Goal: Information Seeking & Learning: Understand process/instructions

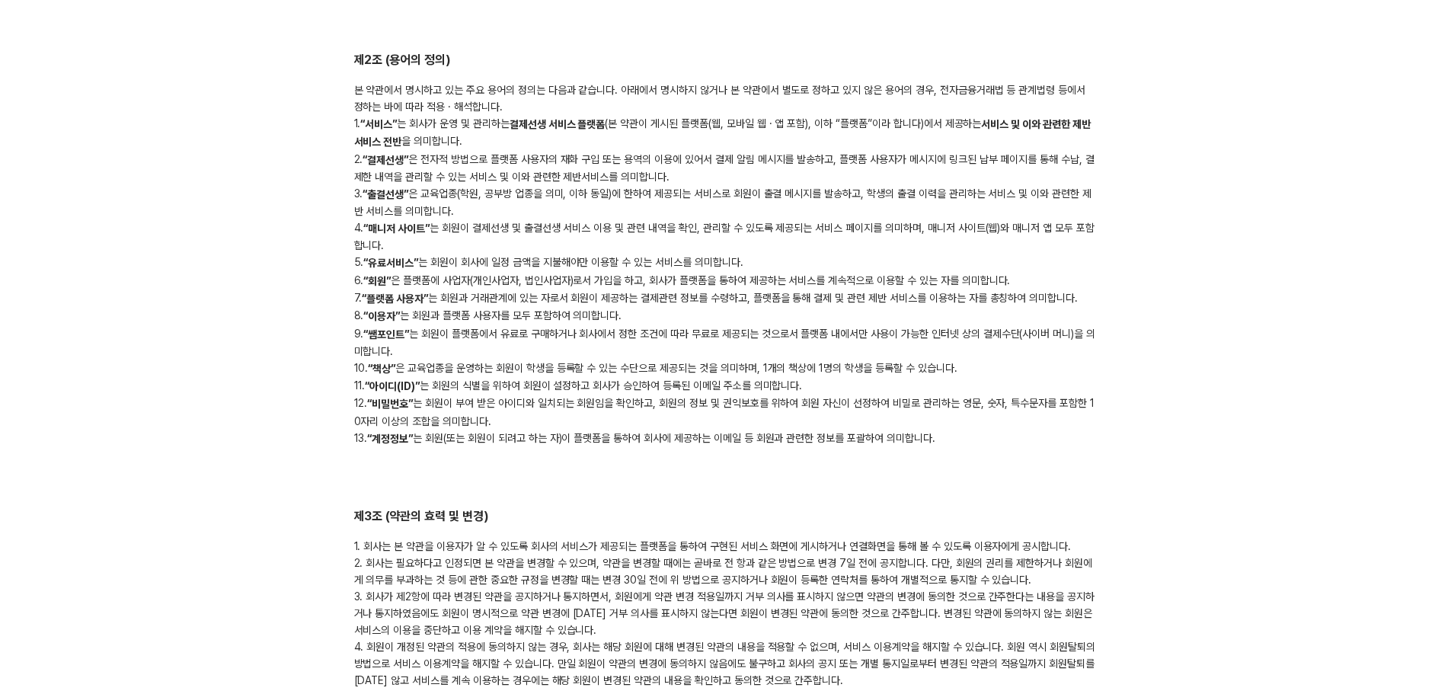
scroll to position [610, 0]
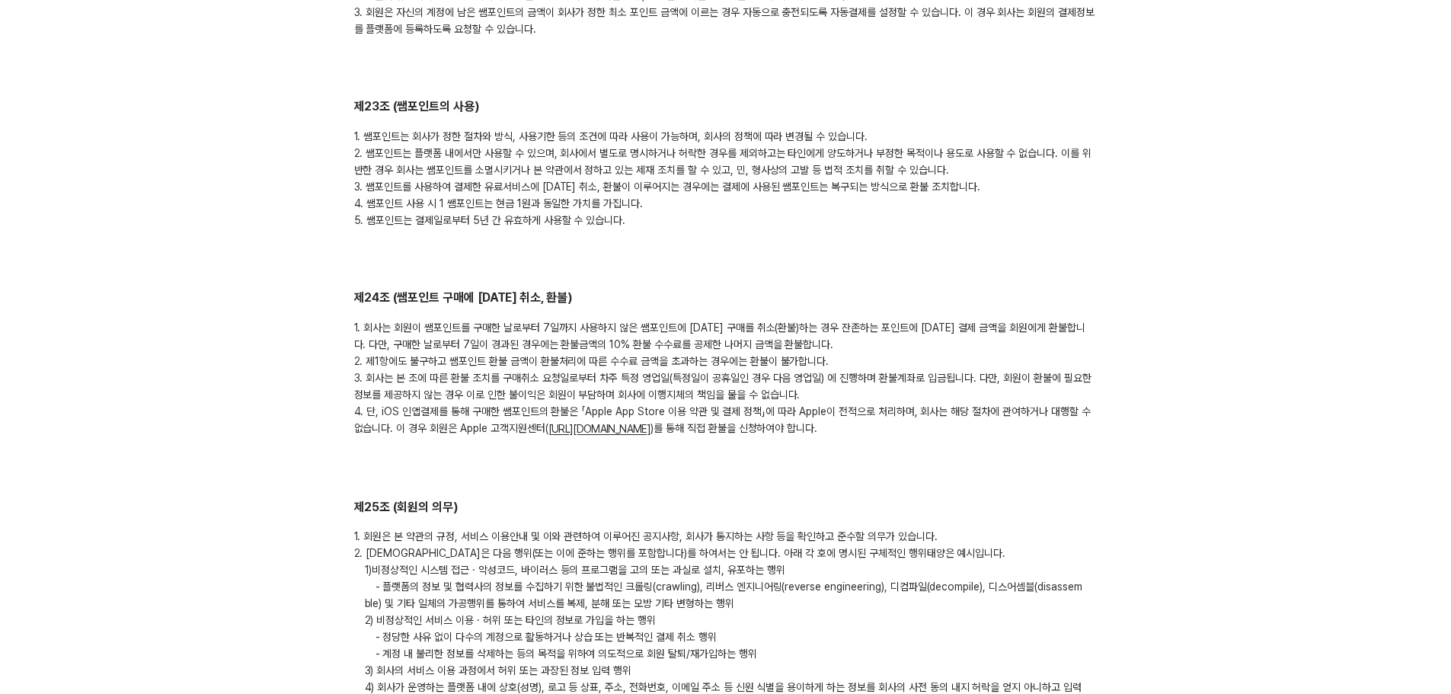
scroll to position [4952, 0]
drag, startPoint x: 564, startPoint y: 307, endPoint x: 588, endPoint y: 307, distance: 24.4
click at [588, 318] on div "1. 회사는 회원이 쌤포인트를 구매한 날로부터 7일까지 사용하지 않은 쌤포인트에 대한 구매를 취소(환불)하는 경우 잔존하는 포인트에 대한 결제…" at bounding box center [726, 377] width 744 height 118
click at [836, 325] on div "1. 회사는 회원이 쌤포인트를 구매한 날로부터 7일까지 사용하지 않은 쌤포인트에 대한 구매를 취소(환불)하는 경우 잔존하는 포인트에 대한 결제…" at bounding box center [726, 377] width 744 height 118
drag, startPoint x: 749, startPoint y: 328, endPoint x: 914, endPoint y: 324, distance: 165.4
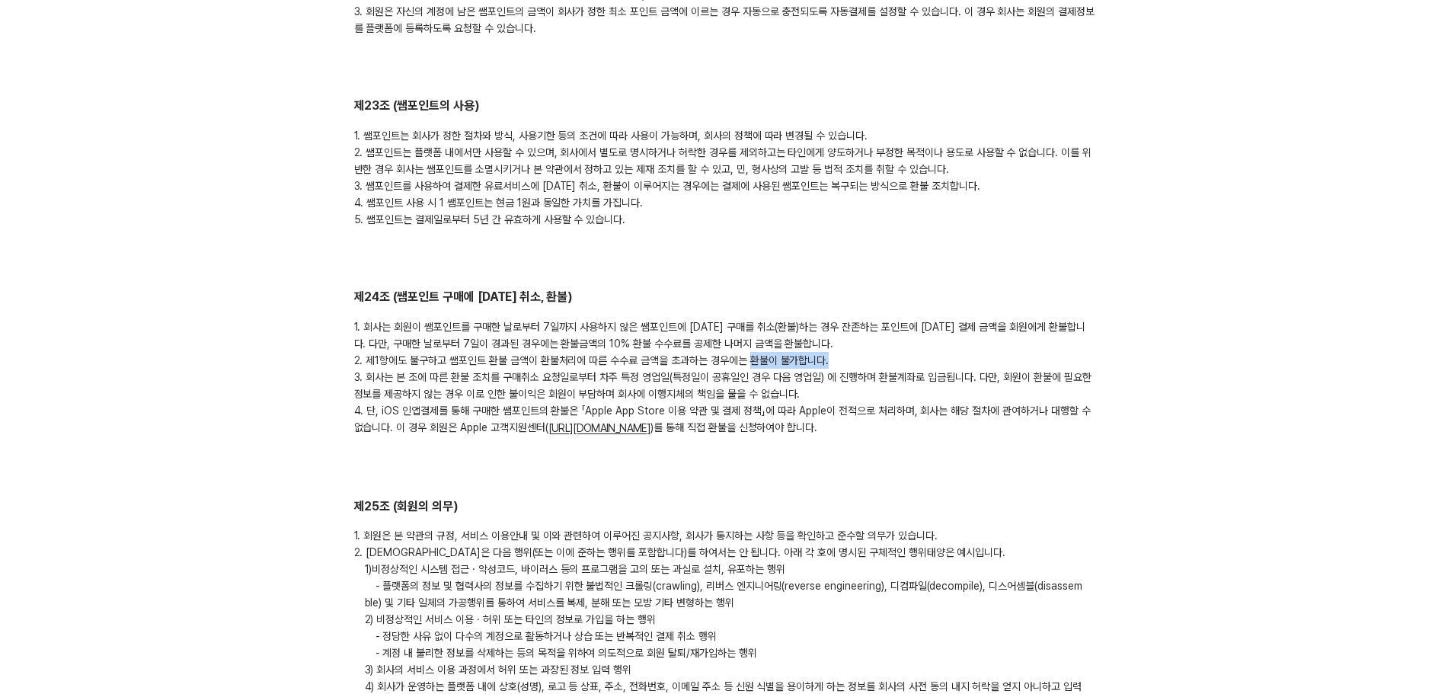
click at [914, 324] on div "1. 회사는 회원이 쌤포인트를 구매한 날로부터 7일까지 사용하지 않은 쌤포인트에 대한 구매를 취소(환불)하는 경우 잔존하는 포인트에 대한 결제…" at bounding box center [726, 377] width 744 height 118
click at [883, 318] on div "1. 회사는 회원이 쌤포인트를 구매한 날로부터 7일까지 사용하지 않은 쌤포인트에 대한 구매를 취소(환불)하는 경우 잔존하는 포인트에 대한 결제…" at bounding box center [726, 377] width 744 height 118
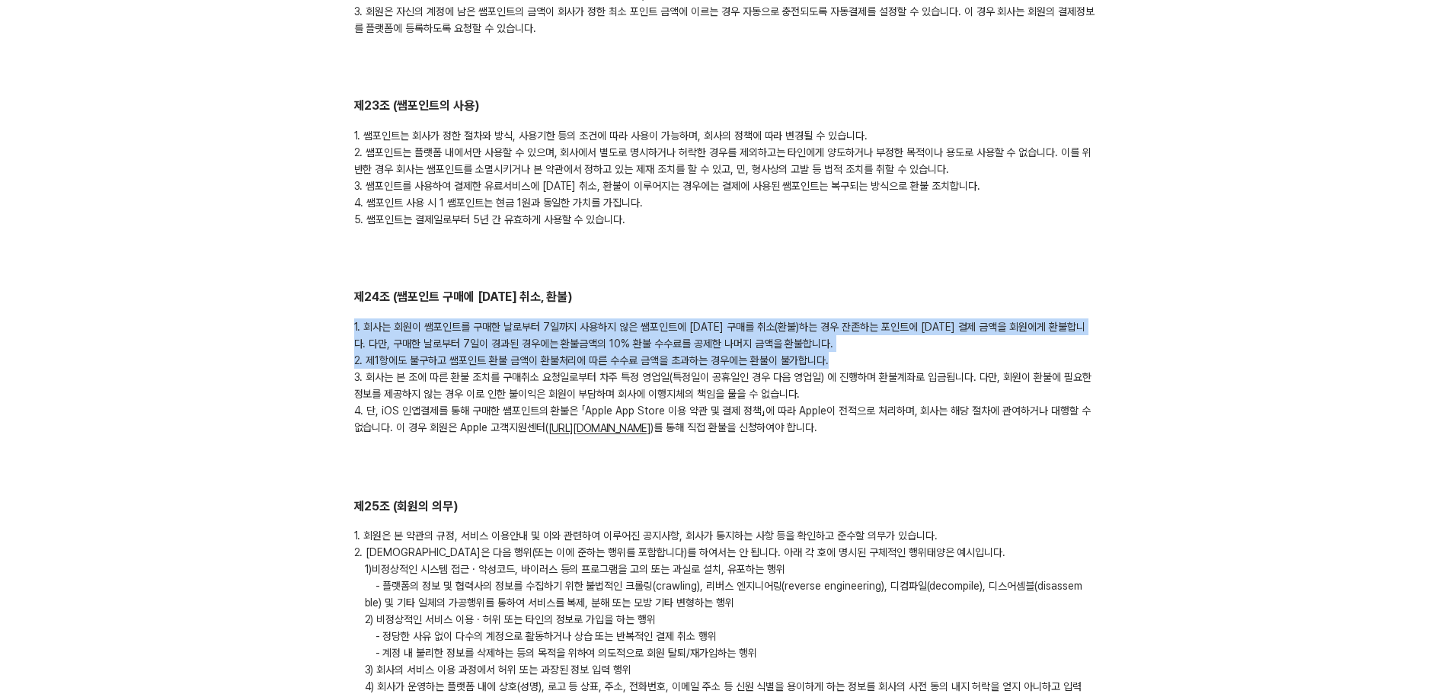
drag, startPoint x: 353, startPoint y: 293, endPoint x: 841, endPoint y: 332, distance: 490.0
copy div "1. 회사는 회원이 쌤포인트를 구매한 날로부터 7일까지 사용하지 않은 쌤포인트에 대한 구매를 취소(환불)하는 경우 잔존하는 포인트에 대한 결제…"
